Goal: Information Seeking & Learning: Find specific fact

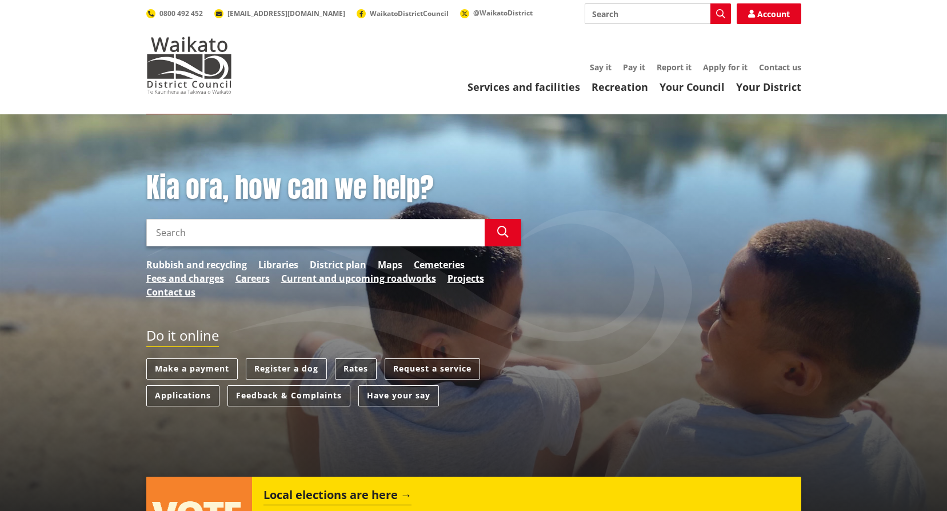
click at [347, 365] on link "Rates" at bounding box center [356, 368] width 42 height 21
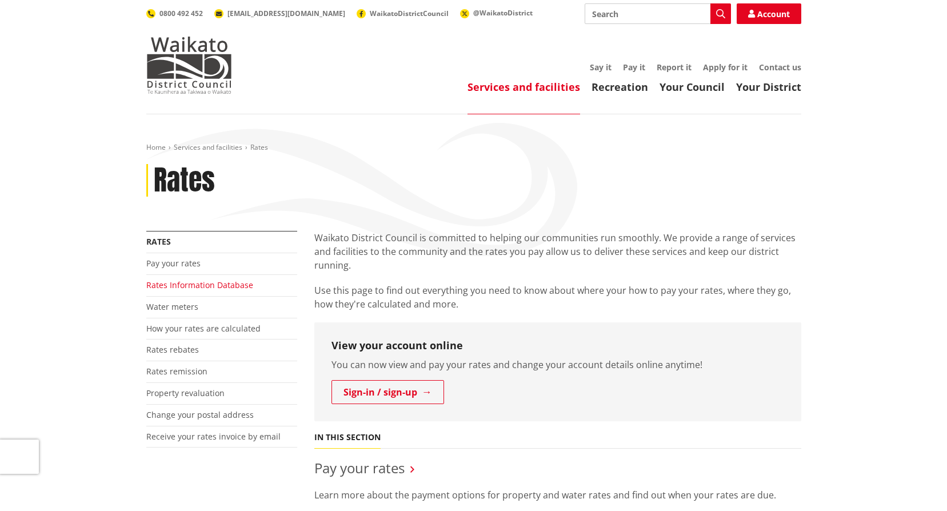
click at [214, 281] on link "Rates Information Database" at bounding box center [199, 284] width 107 height 11
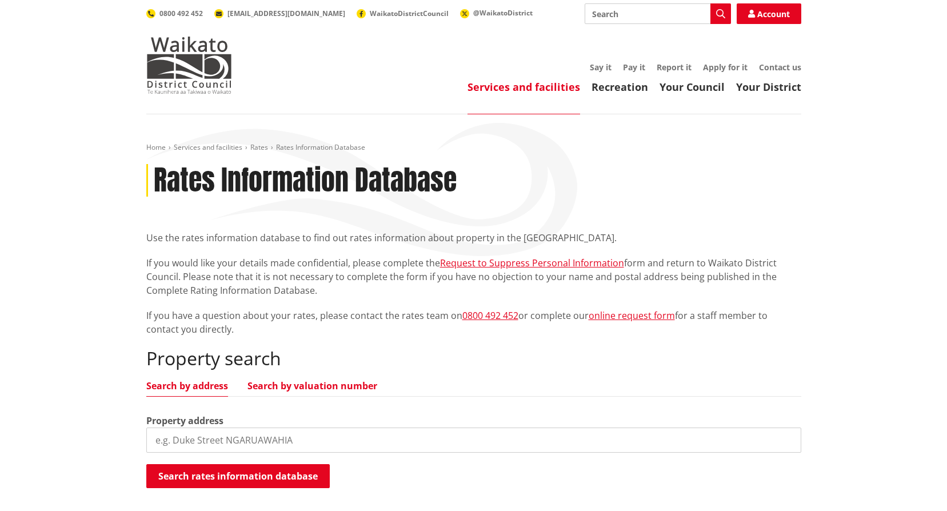
click at [291, 381] on link "Search by valuation number" at bounding box center [312, 385] width 130 height 9
click at [313, 441] on input "search" at bounding box center [473, 439] width 655 height 25
paste input "06371/084.04"
type input "06371/084.04"
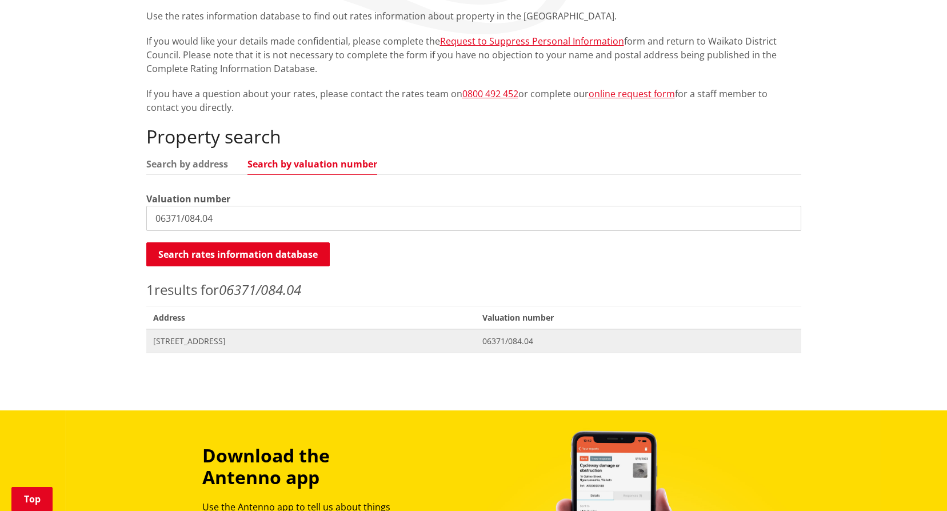
scroll to position [229, 0]
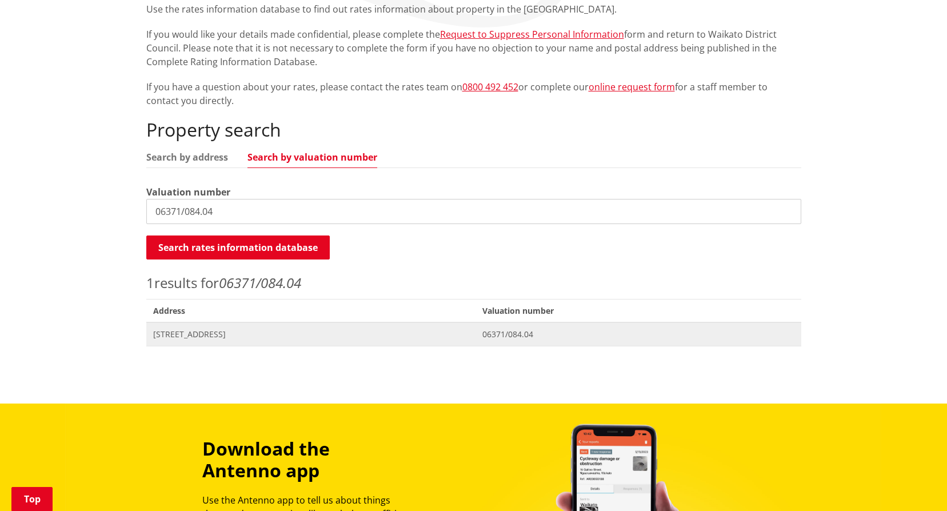
click at [465, 335] on span "2051 Te Pahu Road WHATAWHATA" at bounding box center [311, 334] width 316 height 11
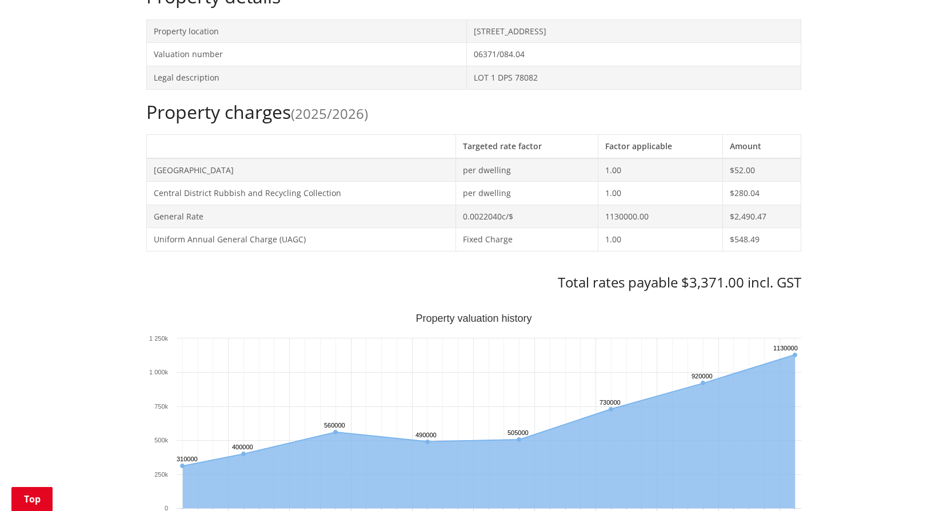
scroll to position [400, 0]
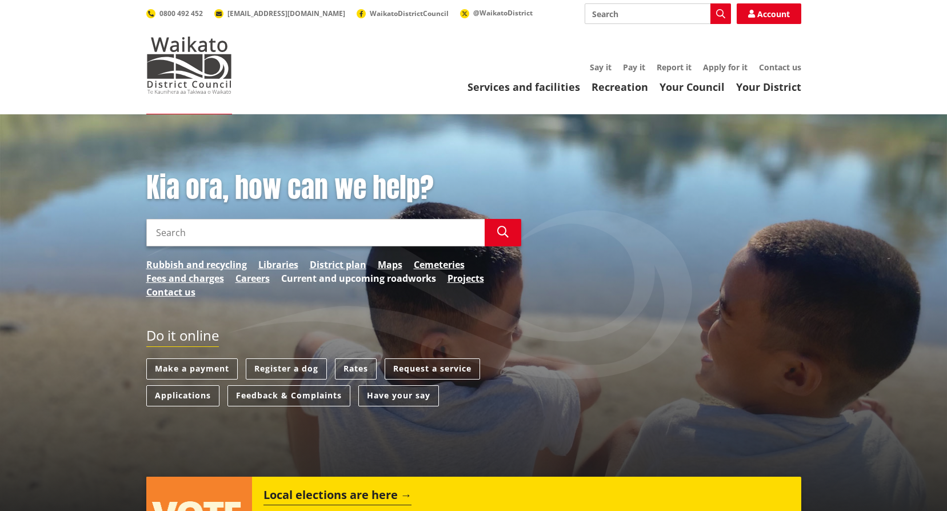
drag, startPoint x: 431, startPoint y: 267, endPoint x: 427, endPoint y: 275, distance: 8.9
click at [431, 267] on link "Cemeteries" at bounding box center [439, 265] width 51 height 14
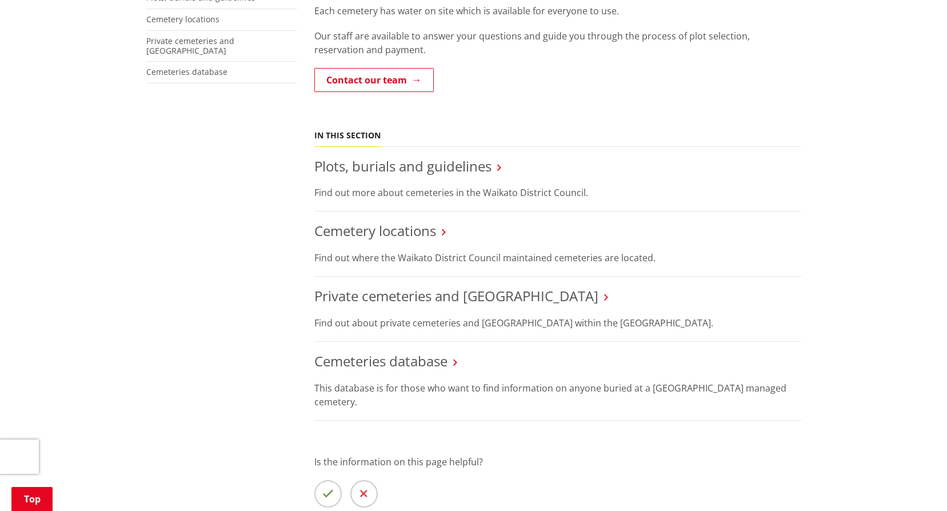
scroll to position [286, 0]
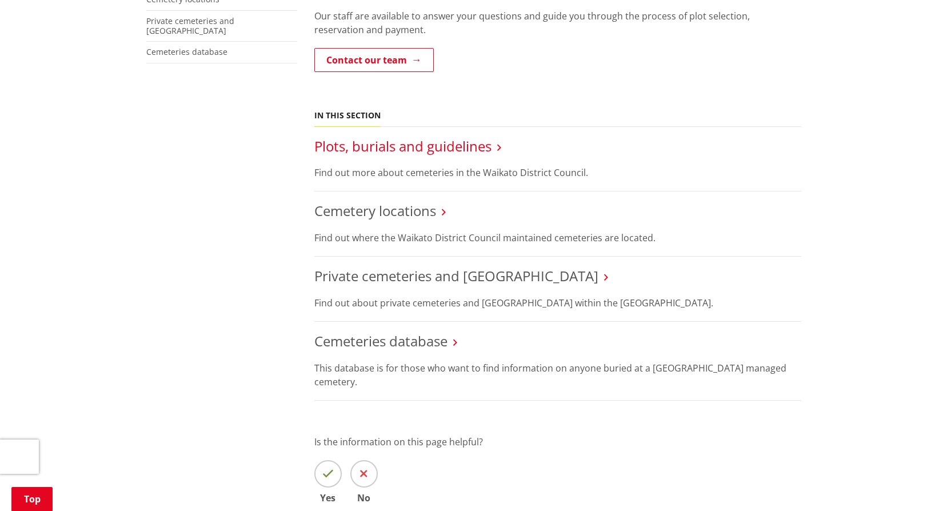
click at [458, 146] on link "Plots, burials and guidelines" at bounding box center [402, 146] width 177 height 19
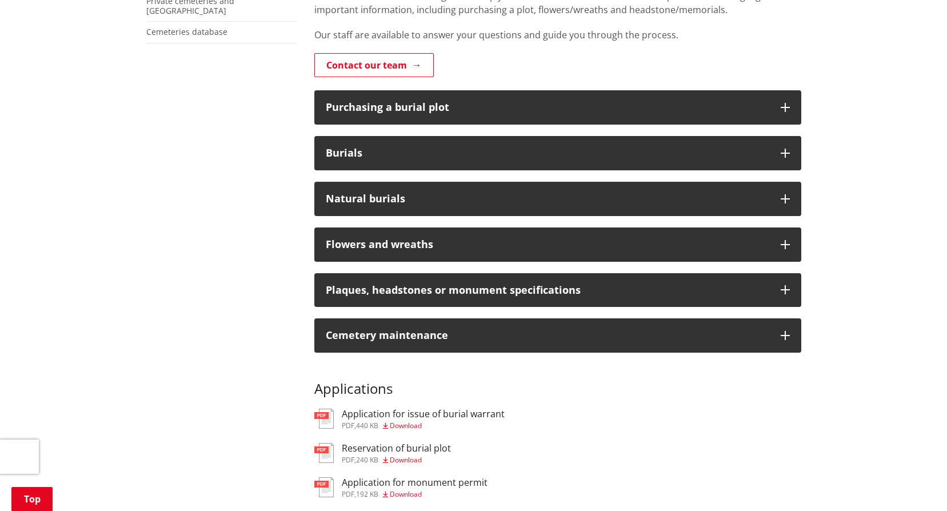
scroll to position [286, 0]
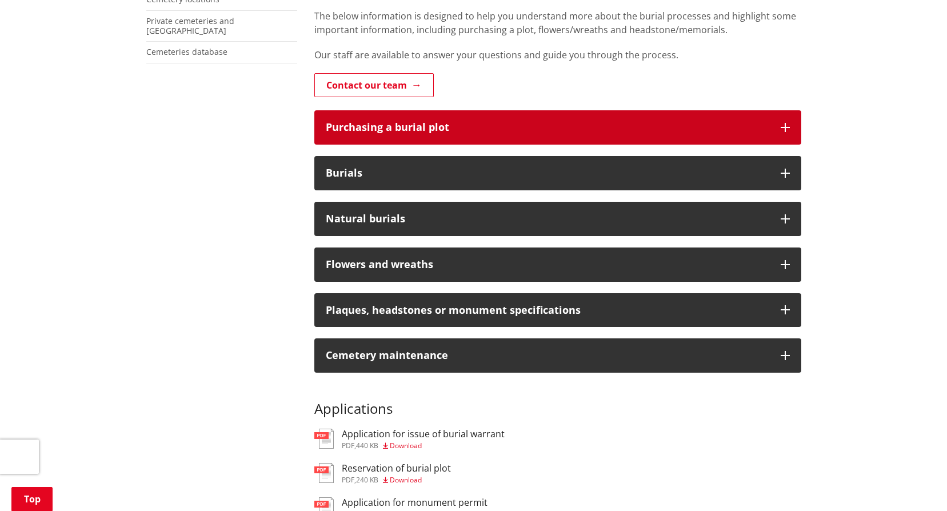
click at [789, 133] on button "Purchasing a burial plot" at bounding box center [557, 127] width 487 height 34
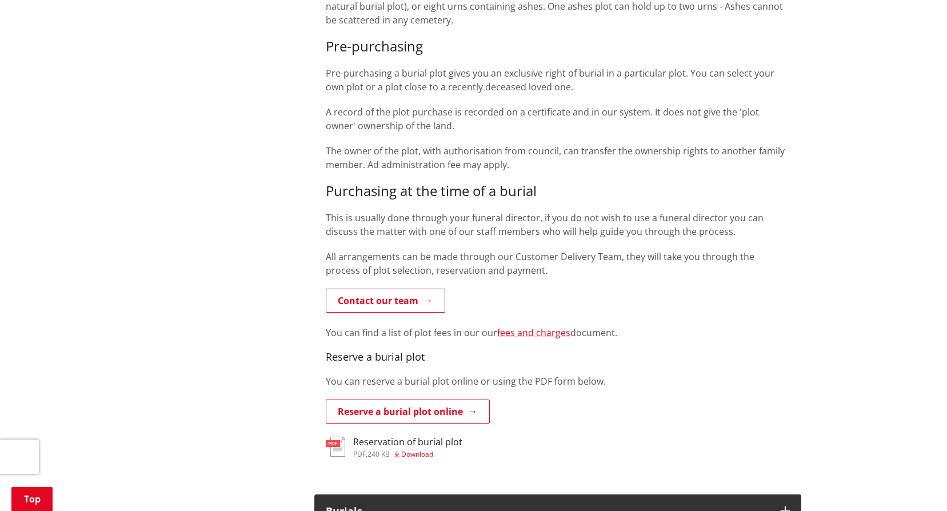
scroll to position [686, 0]
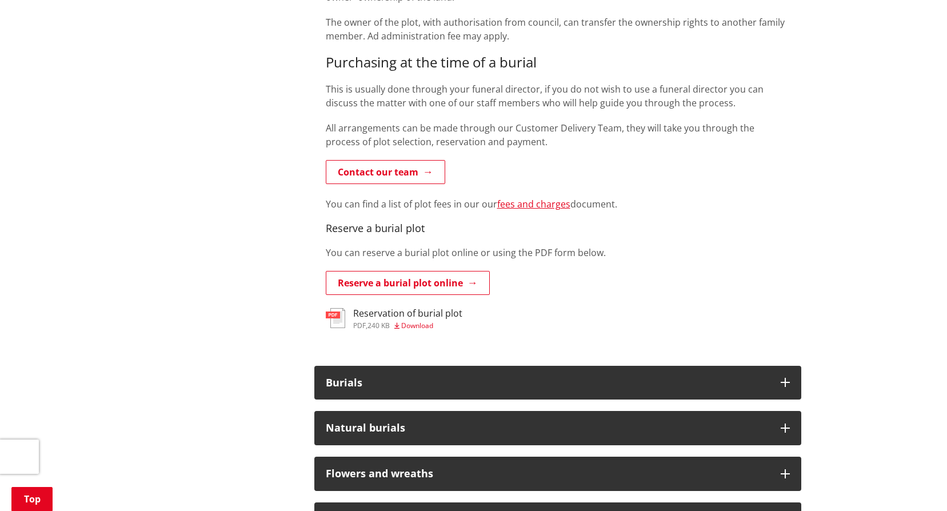
click at [336, 321] on img at bounding box center [335, 318] width 19 height 20
